Goal: Transaction & Acquisition: Download file/media

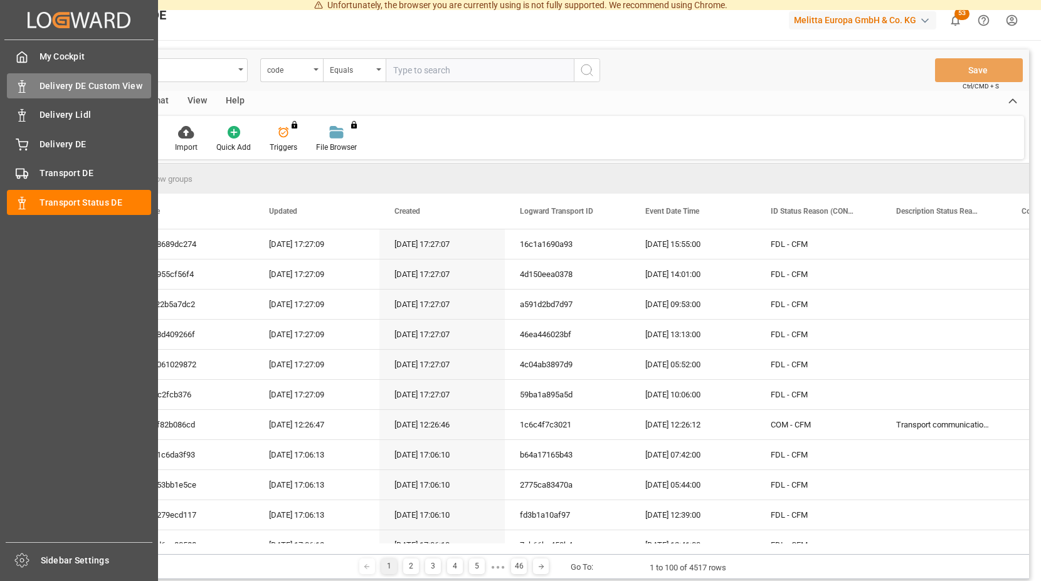
click at [64, 82] on span "Delivery DE Custom View" at bounding box center [95, 86] width 112 height 13
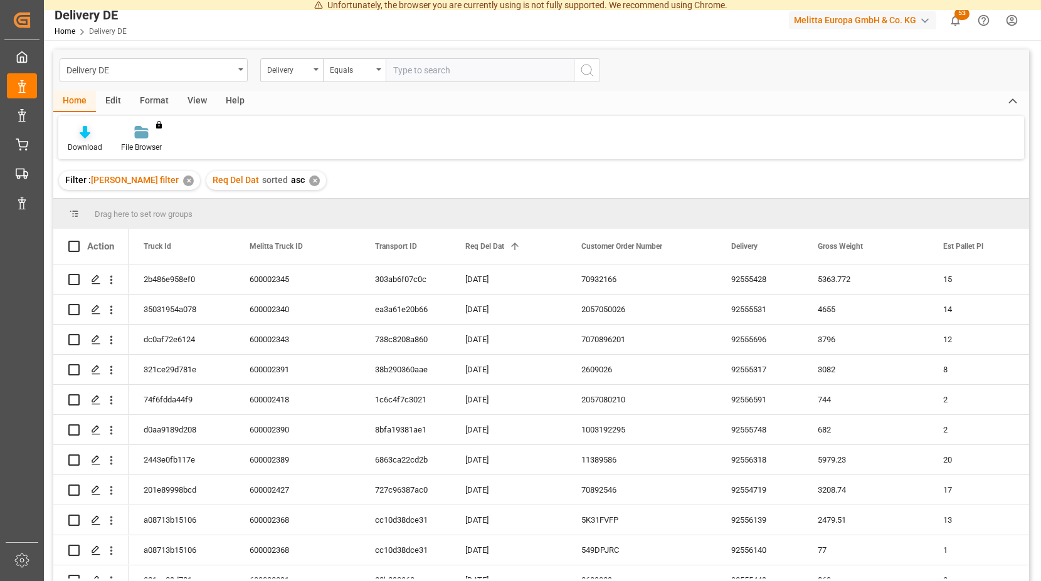
click at [85, 135] on icon at bounding box center [85, 132] width 11 height 13
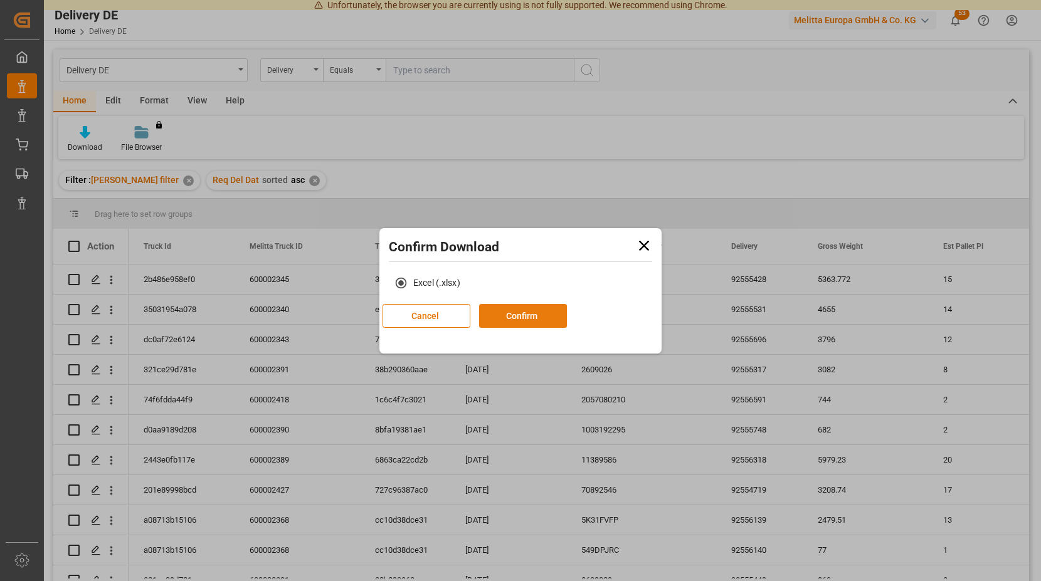
click at [567, 316] on button "Confirm" at bounding box center [523, 316] width 88 height 24
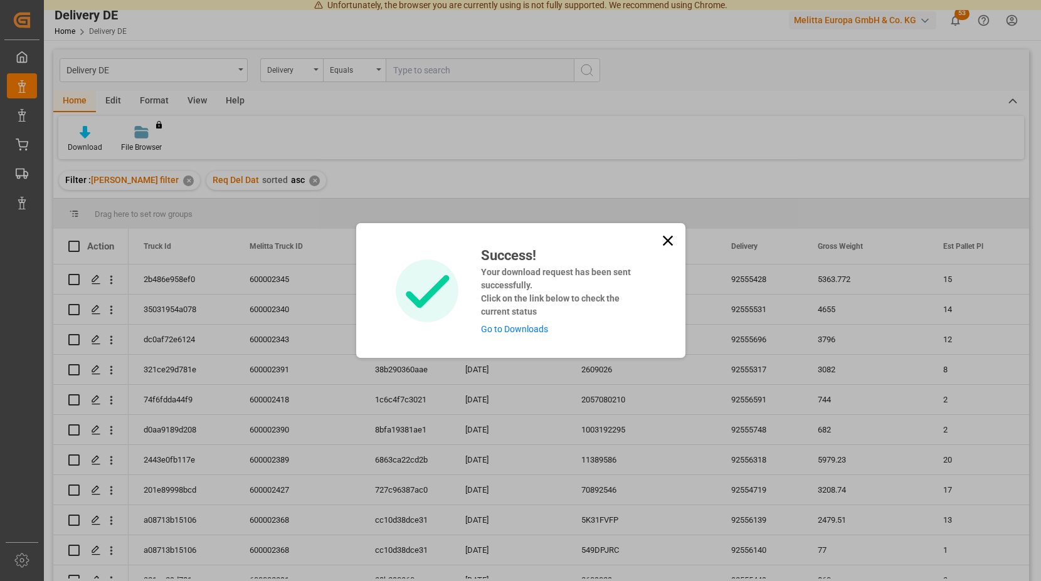
click at [525, 329] on link "Go to Downloads" at bounding box center [514, 329] width 67 height 10
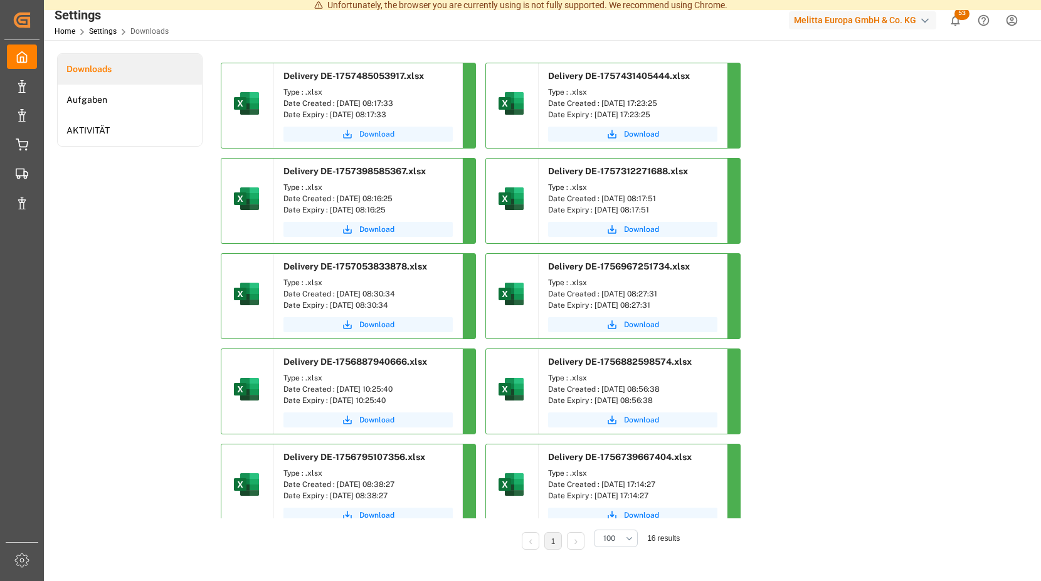
click at [371, 132] on span "Download" at bounding box center [376, 134] width 35 height 11
